Goal: Task Accomplishment & Management: Complete application form

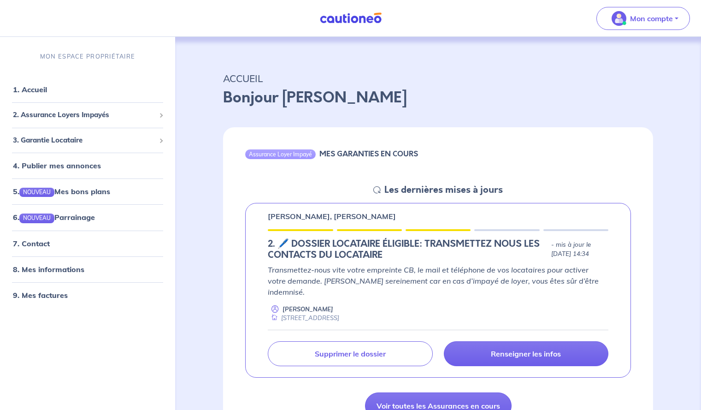
scroll to position [116, 0]
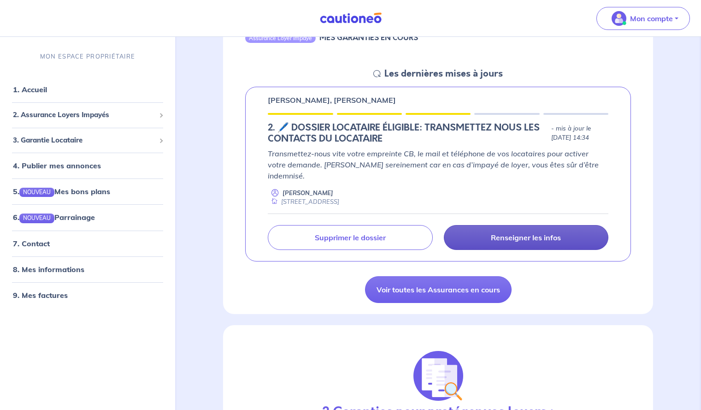
click at [500, 233] on p "Renseigner les infos" at bounding box center [526, 237] width 70 height 9
select select "FR"
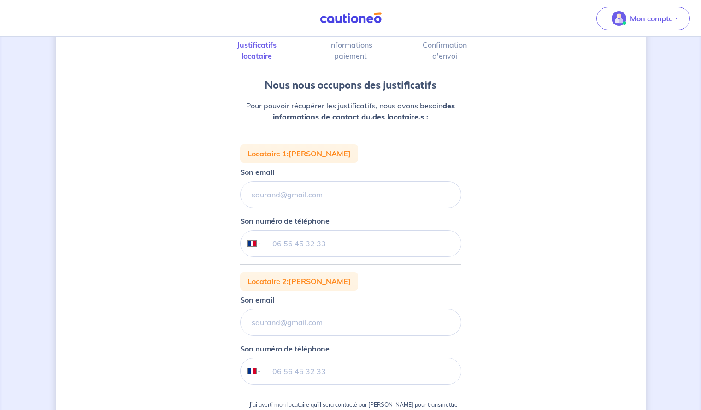
scroll to position [55, 0]
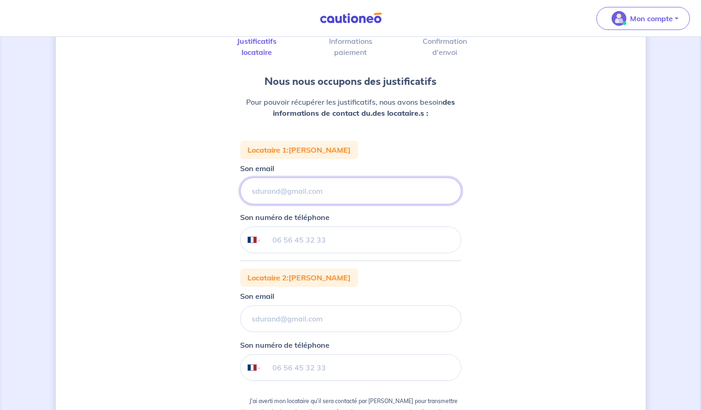
click at [367, 195] on input "Son email" at bounding box center [350, 190] width 221 height 27
paste input "alice.vautier@hotmail.fr"
click at [273, 223] on div "Son numéro de téléphone International Afghanistan Afrique du Sud Albanie Algér…" at bounding box center [350, 232] width 221 height 41
click at [258, 189] on input "aalice.vautier@hotmail.fr" at bounding box center [350, 190] width 221 height 27
type input "alice.vautier@hotmail.fr"
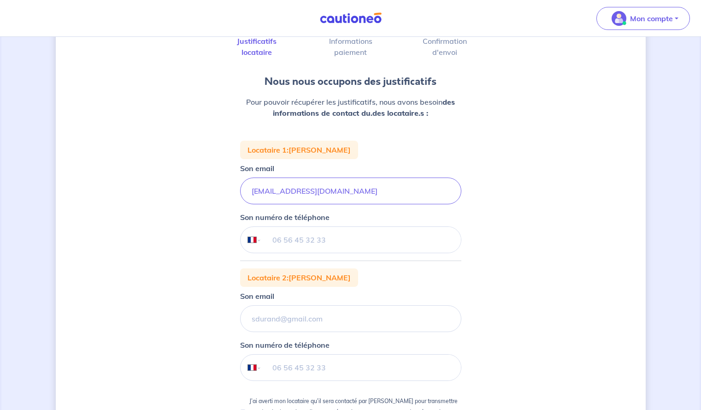
click at [272, 247] on input "tel" at bounding box center [360, 240] width 199 height 26
paste input "06 70 80 22 89"
type input "06 70 80 22 89"
click at [286, 316] on input "Son email" at bounding box center [350, 318] width 221 height 27
paste input "0645001260"
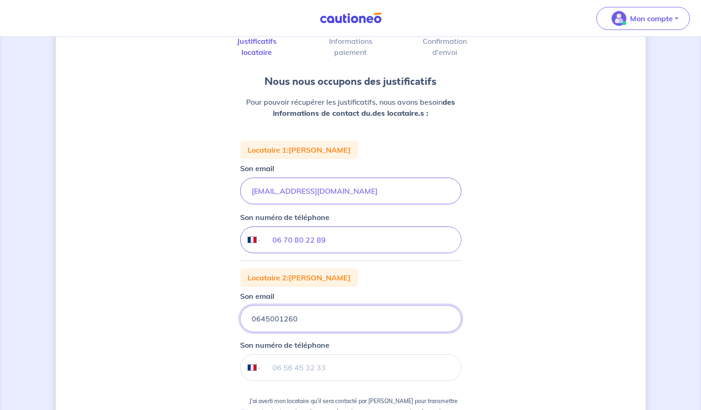
type input "0645001260"
click at [300, 371] on input "tel" at bounding box center [360, 367] width 199 height 26
paste input "06 45 00 12 60"
type input "06 45 00 12 60"
drag, startPoint x: 311, startPoint y: 321, endPoint x: 217, endPoint y: 312, distance: 94.9
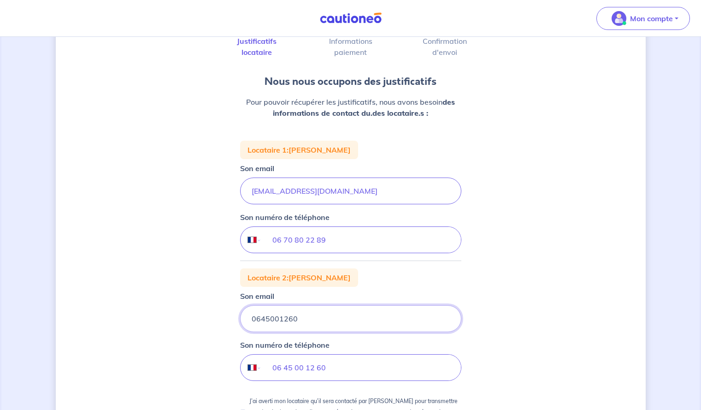
click at [217, 312] on div "1 2 3 Justificatifs locataire Informations paiement Confirmation d'envoi Nous n…" at bounding box center [351, 269] width 590 height 552
paste input "thibault.pierre411@gmail.com"
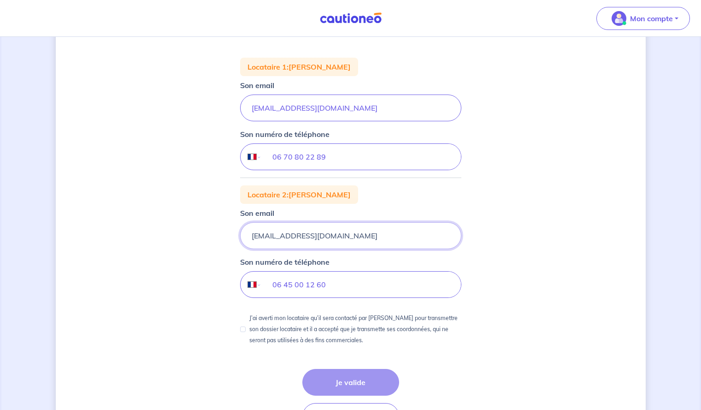
scroll to position [202, 0]
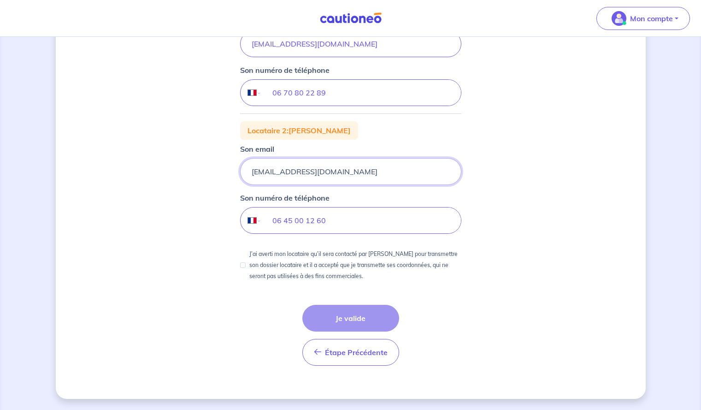
type input "thibault.pierre411@gmail.com"
click at [329, 317] on div "Étape Précédente Précédent Je valide Je valide" at bounding box center [350, 335] width 97 height 61
click at [244, 269] on div "J’ai averti mon locataire qu’il sera contacté par Cautioneo pour transmettre so…" at bounding box center [350, 264] width 221 height 33
click at [244, 267] on input "J’ai averti mon locataire qu’il sera contacté par Cautioneo pour transmettre so…" at bounding box center [243, 265] width 6 height 6
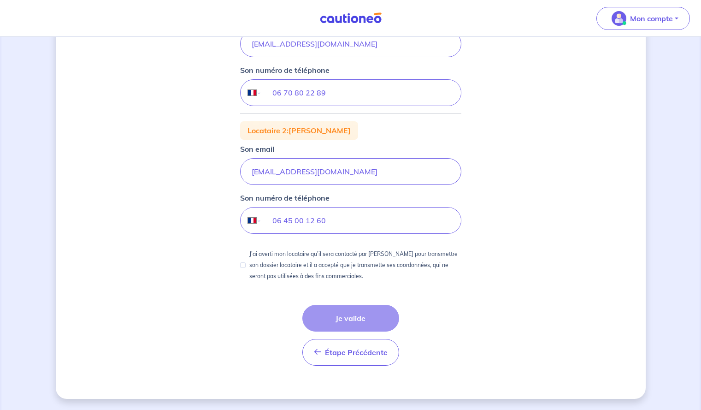
checkbox input "true"
click at [367, 327] on button "Je valide" at bounding box center [350, 318] width 97 height 27
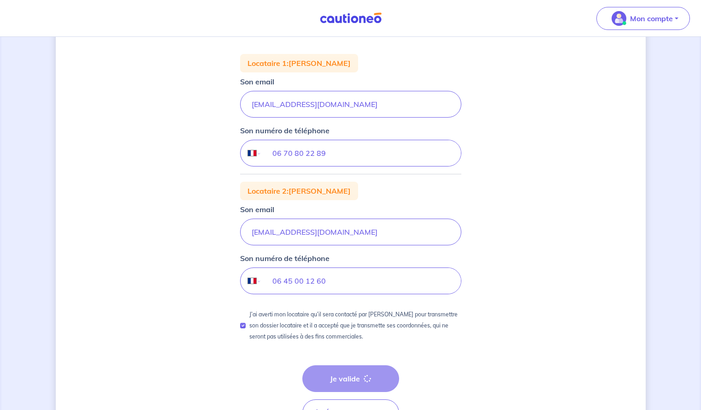
scroll to position [137, 0]
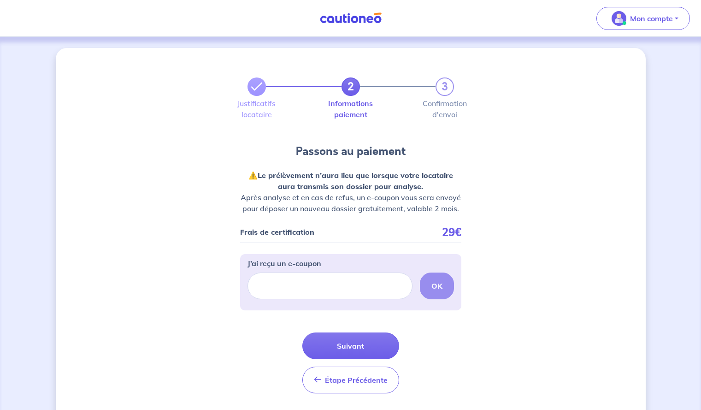
select select "FR"
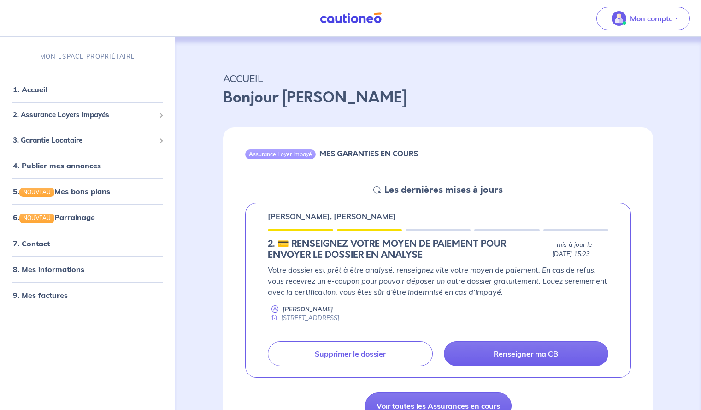
scroll to position [31, 0]
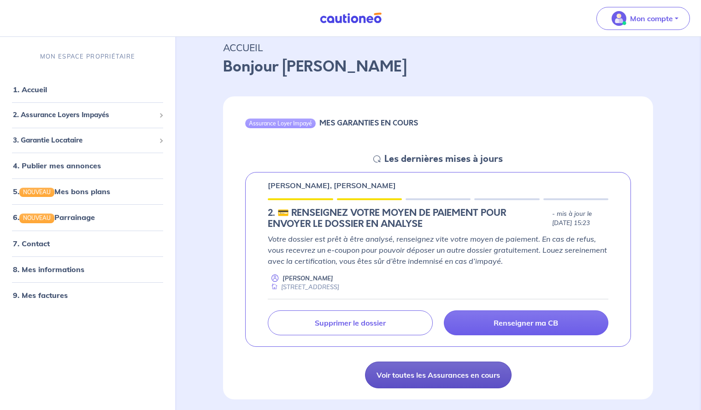
click at [425, 377] on link "Voir toutes les Assurances en cours" at bounding box center [438, 374] width 147 height 27
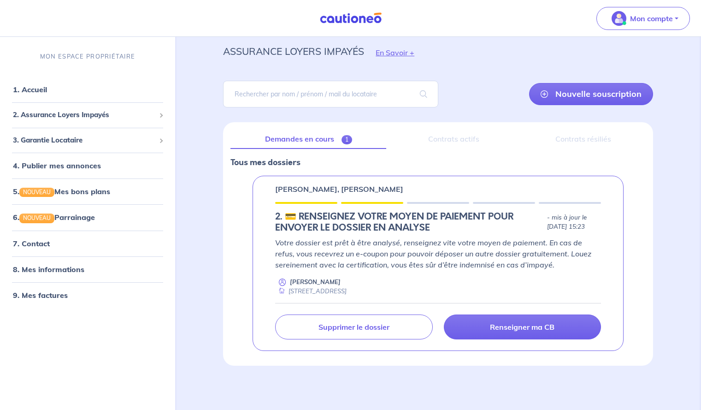
scroll to position [27, 0]
click at [429, 138] on div "Contrats actifs" at bounding box center [454, 138] width 120 height 19
click at [470, 142] on div "Contrats actifs" at bounding box center [454, 138] width 120 height 19
click at [585, 139] on div "Contrats résiliés" at bounding box center [583, 138] width 124 height 19
click at [403, 221] on h5 "2.︎ 💳 RENSEIGNEZ VOTRE MOYEN DE PAIEMENT POUR ENVOYER LE DOSSIER EN ANALYSE" at bounding box center [409, 222] width 268 height 22
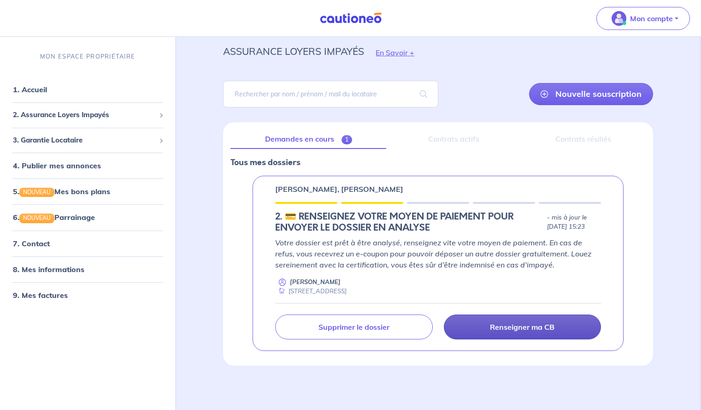
click at [502, 324] on p "Renseigner ma CB" at bounding box center [522, 326] width 65 height 9
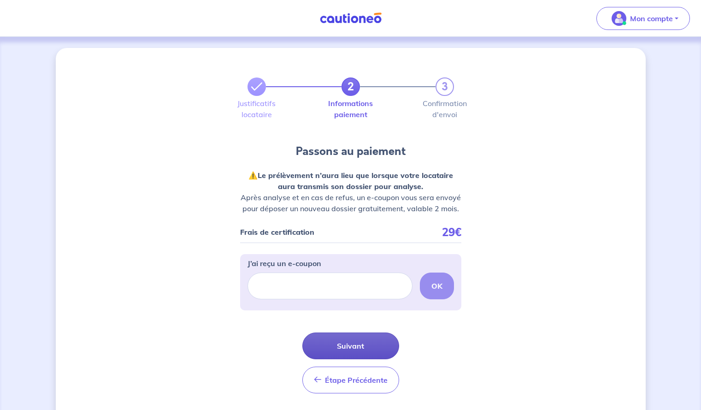
click at [366, 344] on button "Suivant" at bounding box center [350, 345] width 97 height 27
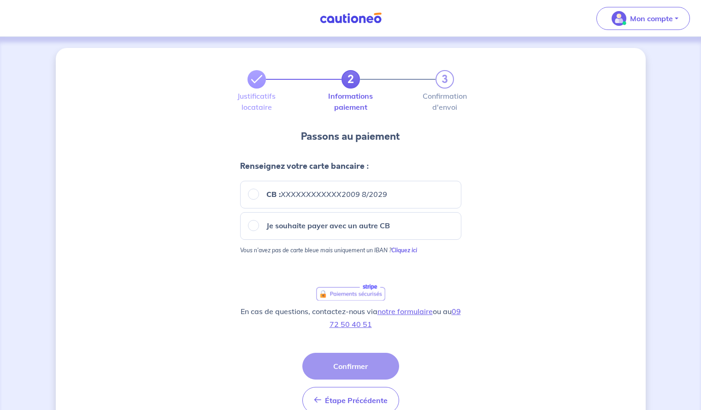
scroll to position [48, 0]
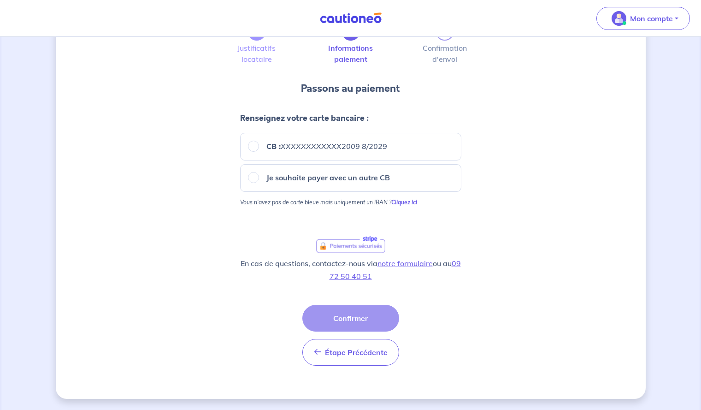
click at [339, 186] on div "Je souhaite payer avec un autre CB" at bounding box center [350, 178] width 221 height 28
click at [318, 141] on em "XXXXXXXXXXXX2009 8/2029" at bounding box center [334, 145] width 106 height 9
click at [259, 141] on input "CB : XXXXXXXXXXXX2009 8/2029" at bounding box center [253, 146] width 11 height 11
radio input "true"
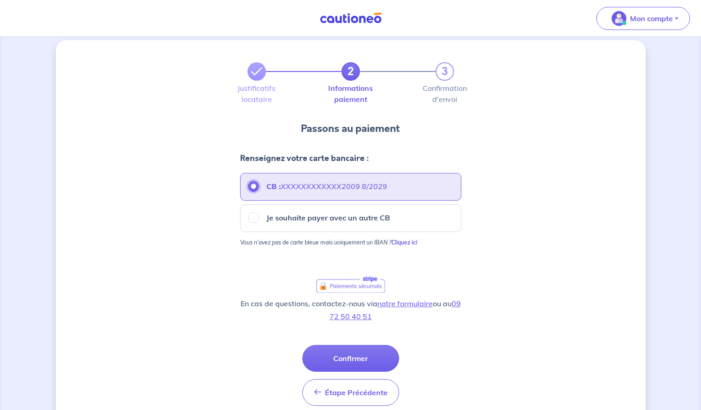
scroll to position [7, 0]
click at [351, 358] on button "Confirmer" at bounding box center [350, 358] width 97 height 27
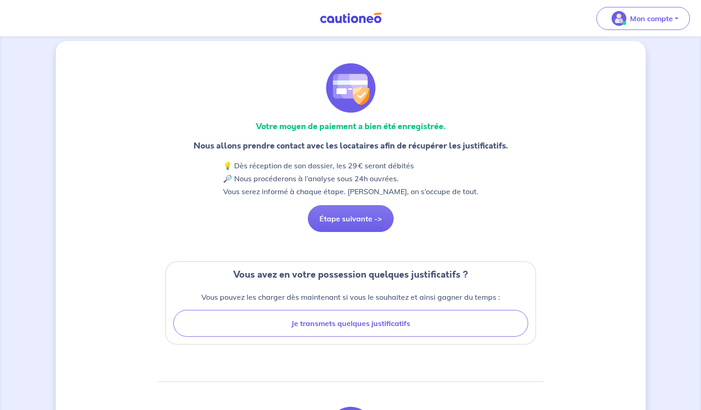
scroll to position [91, 0]
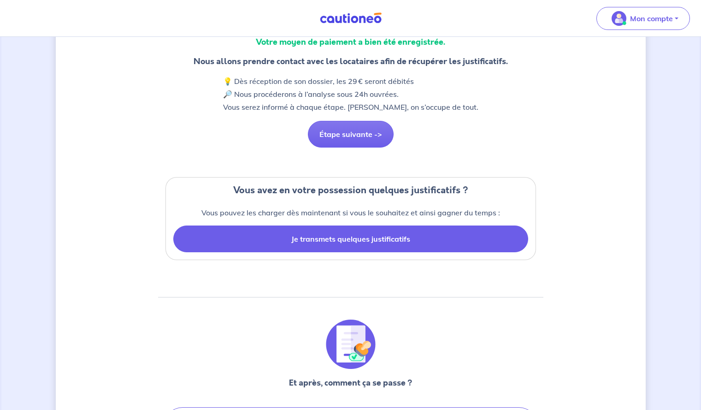
click at [324, 235] on button "Je transmets quelques justificatifs" at bounding box center [350, 238] width 355 height 27
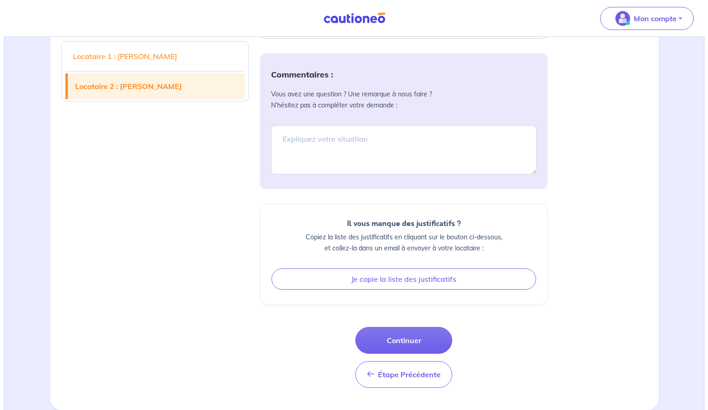
scroll to position [2022, 0]
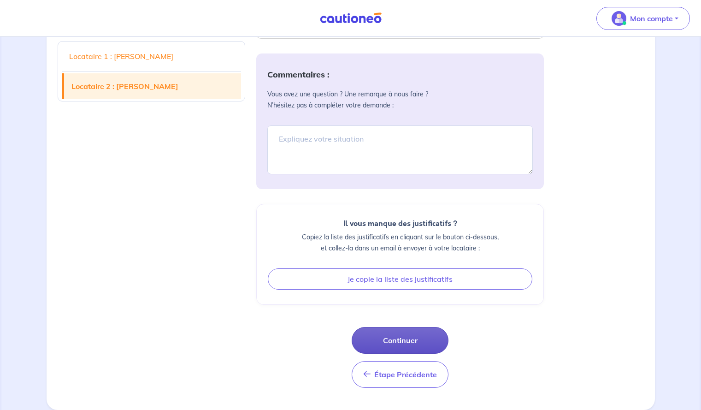
drag, startPoint x: 372, startPoint y: 314, endPoint x: 385, endPoint y: 349, distance: 36.7
click at [385, 349] on button "Continuer" at bounding box center [400, 340] width 97 height 27
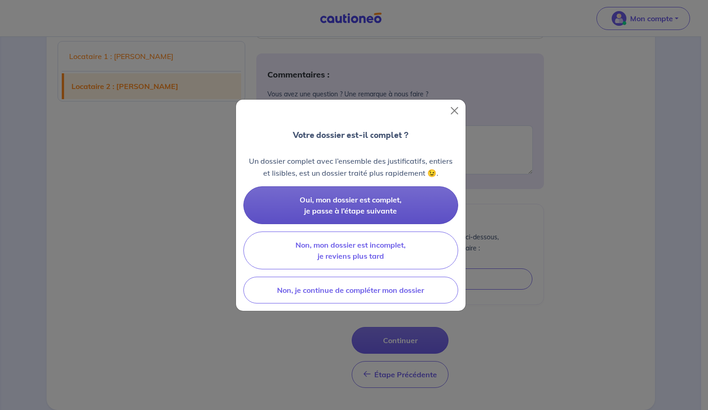
click at [373, 212] on span "Oui, mon dossier est complet, je passe à l’étape suivante" at bounding box center [351, 205] width 102 height 20
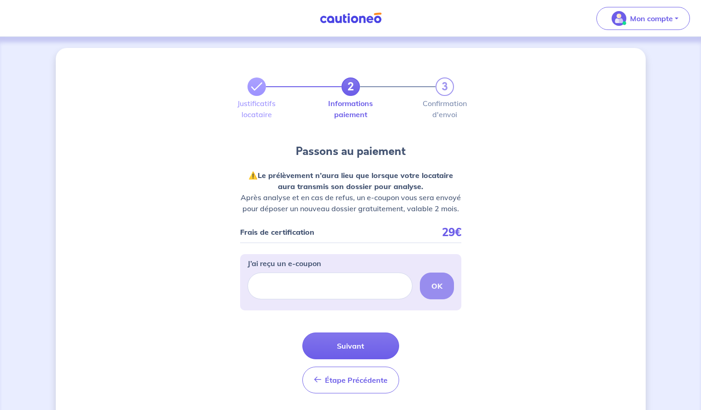
click at [356, 360] on div "Étape Précédente Précédent Suivant Suivant" at bounding box center [350, 362] width 97 height 61
click at [366, 347] on button "Suivant" at bounding box center [350, 345] width 97 height 27
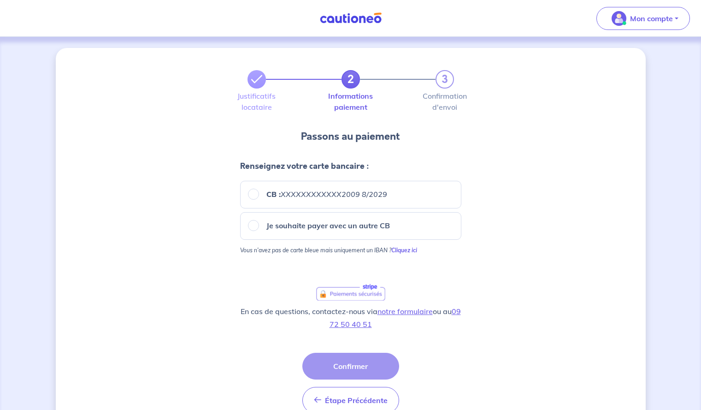
click at [344, 183] on div "CB : XXXXXXXXXXXX2009 8/2029" at bounding box center [350, 195] width 221 height 28
click at [332, 192] on em "XXXXXXXXXXXX2009 8/2029" at bounding box center [334, 193] width 106 height 9
click at [259, 192] on input "CB : XXXXXXXXXXXX2009 8/2029" at bounding box center [253, 193] width 11 height 11
radio input "true"
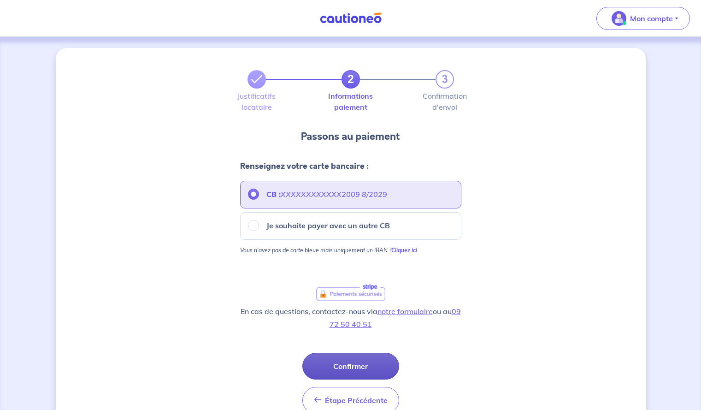
click at [349, 355] on button "Confirmer" at bounding box center [350, 366] width 97 height 27
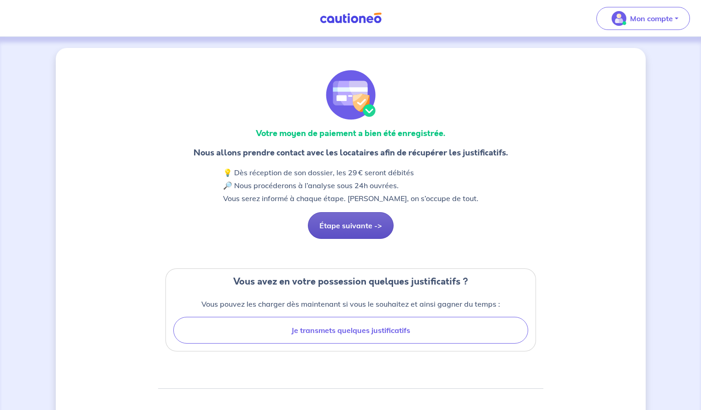
click at [352, 229] on button "Étape suivante ->" at bounding box center [351, 225] width 86 height 27
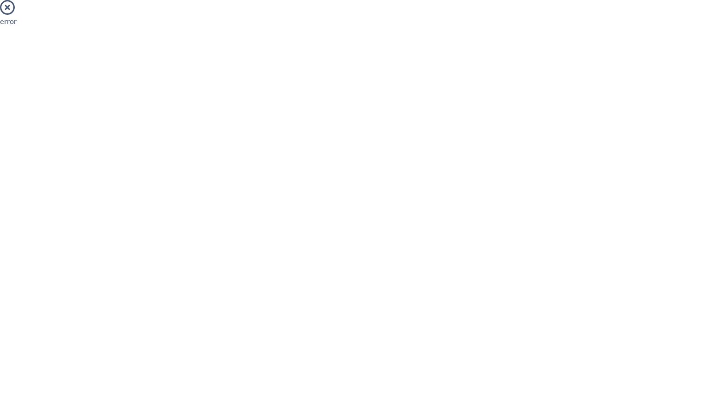
click at [7, 7] on icon at bounding box center [7, 7] width 15 height 15
click at [6, 12] on icon at bounding box center [7, 7] width 15 height 15
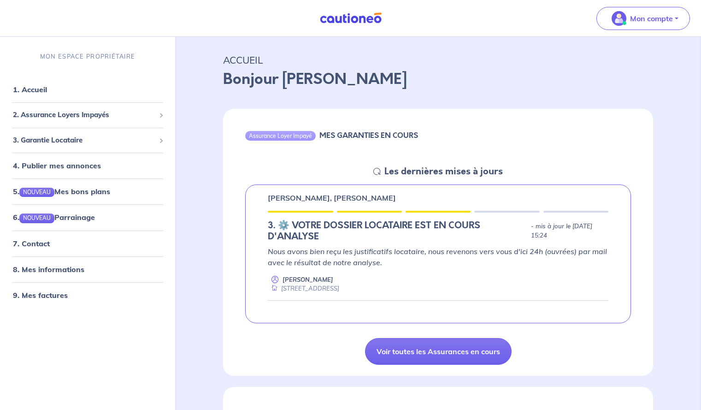
scroll to position [19, 0]
click at [400, 350] on link "Voir toutes les Assurances en cours" at bounding box center [438, 350] width 147 height 27
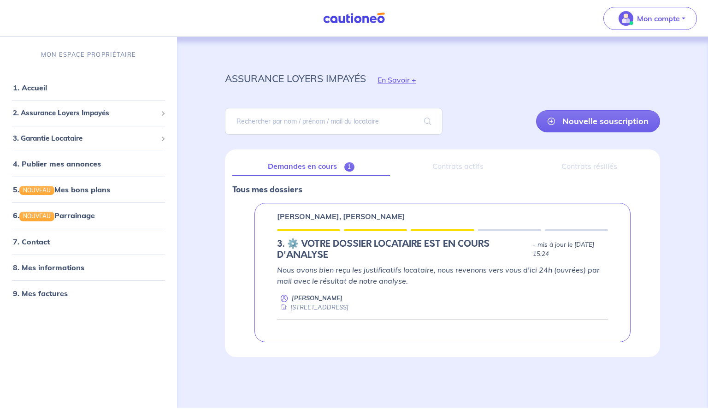
click at [393, 280] on p "Nous avons bien reçu les justificatifs locataire, nous revenons vers vous d'ici…" at bounding box center [442, 275] width 331 height 22
click at [451, 168] on div "Contrats actifs" at bounding box center [458, 166] width 122 height 19
click at [575, 154] on div "Demandes en cours 1 Contrats actifs Contrats résiliés Tous mes dossiers [PERSON…" at bounding box center [442, 252] width 435 height 207
click at [49, 239] on link "7. Contact" at bounding box center [31, 240] width 36 height 9
